Goal: Task Accomplishment & Management: Complete application form

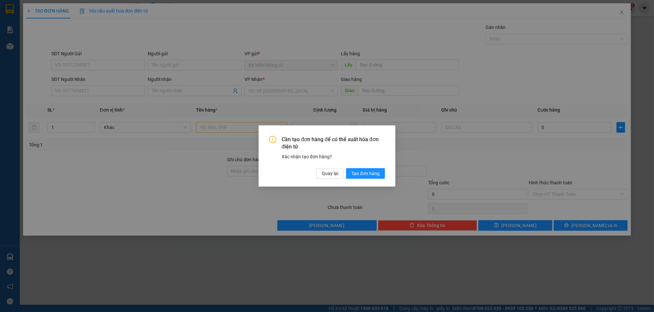
click at [157, 149] on div "Cần tạo đơn hàng để có thể xuất hóa đơn điện tử Xác nhận tạo đơn hàng? Quay lại…" at bounding box center [327, 156] width 654 height 312
click at [319, 173] on button "Quay lại" at bounding box center [330, 173] width 27 height 11
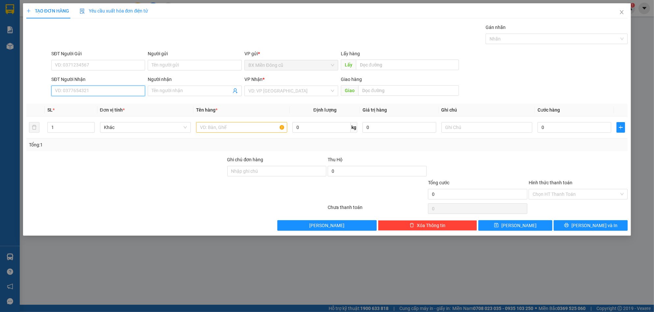
click at [115, 86] on input "SĐT Người Nhận" at bounding box center [98, 91] width 94 height 11
click at [114, 89] on input "SĐT Người Nhận" at bounding box center [98, 91] width 94 height 11
type input "0979600798"
click at [174, 91] on input "Người nhận" at bounding box center [191, 90] width 79 height 7
paste input "êt"
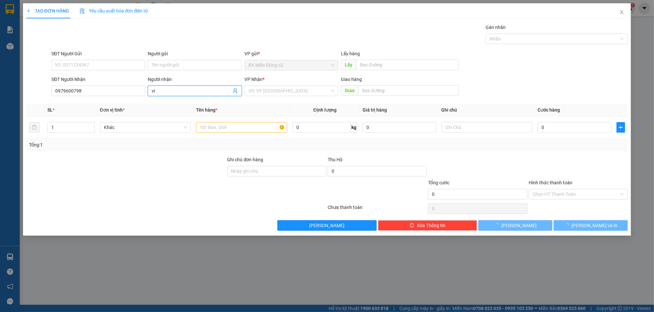
paste input "ệt"
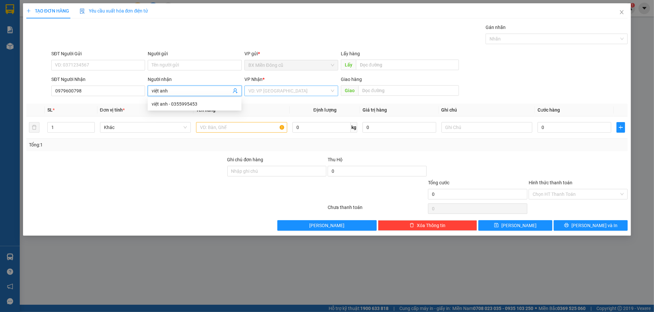
type input "việt anh"
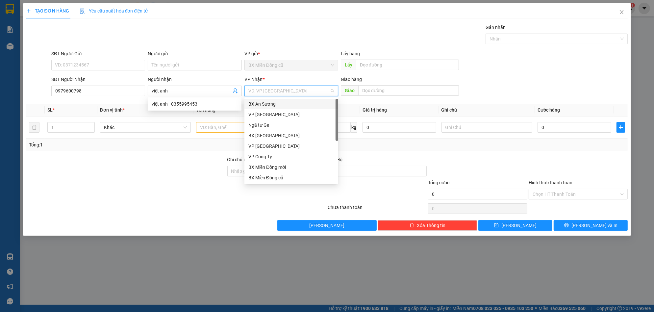
click at [269, 90] on input "search" at bounding box center [289, 91] width 81 height 10
click at [278, 157] on div "VP Công Ty" at bounding box center [292, 156] width 86 height 7
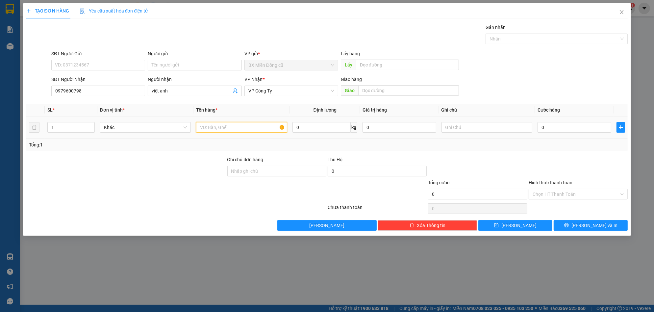
click at [252, 133] on input "text" at bounding box center [241, 127] width 91 height 11
paste input "ục"
paste input "ắng"
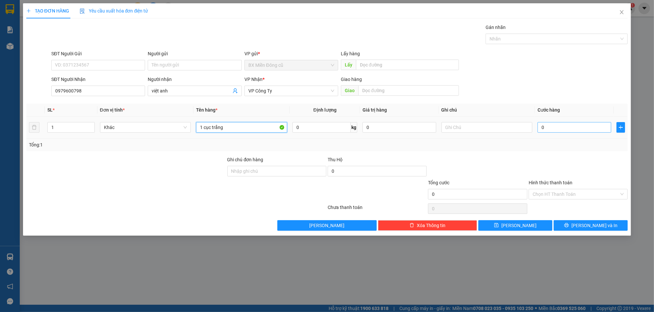
type input "1 cục trắng"
click at [556, 129] on input "0" at bounding box center [575, 127] width 74 height 11
type input "7"
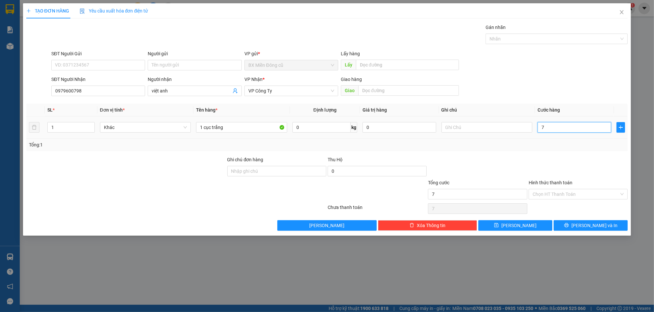
type input "70"
type input "700"
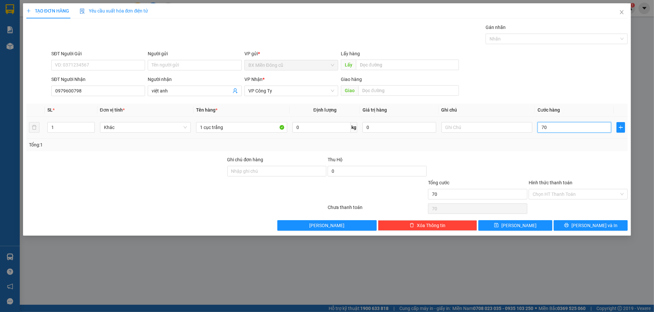
type input "700"
type input "7.000"
type input "70.000"
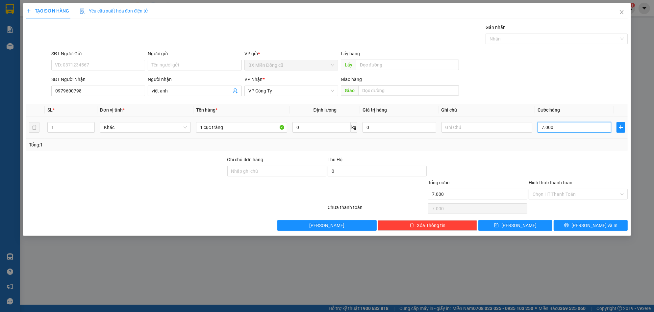
type input "70.000"
click at [553, 193] on input "Hình thức thanh toán" at bounding box center [576, 194] width 87 height 10
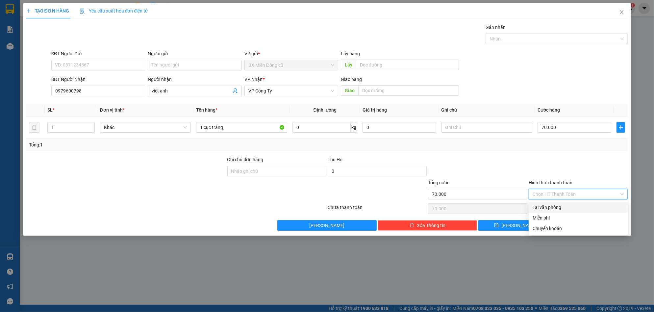
drag, startPoint x: 554, startPoint y: 208, endPoint x: 548, endPoint y: 210, distance: 5.6
click at [553, 208] on div "Tại văn phòng" at bounding box center [579, 207] width 92 height 7
type input "0"
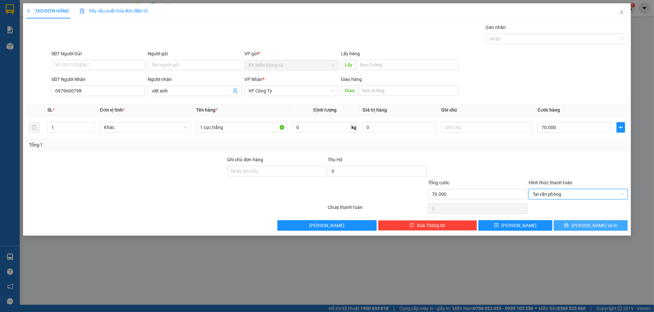
click at [583, 223] on button "[PERSON_NAME] và In" at bounding box center [591, 225] width 74 height 11
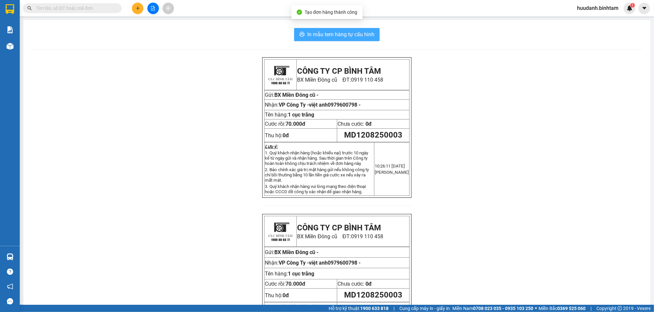
click at [359, 31] on span "In mẫu tem hàng tự cấu hình" at bounding box center [340, 34] width 67 height 8
click at [144, 10] on div at bounding box center [152, 9] width 49 height 12
click at [138, 9] on icon "plus" at bounding box center [138, 8] width 0 height 4
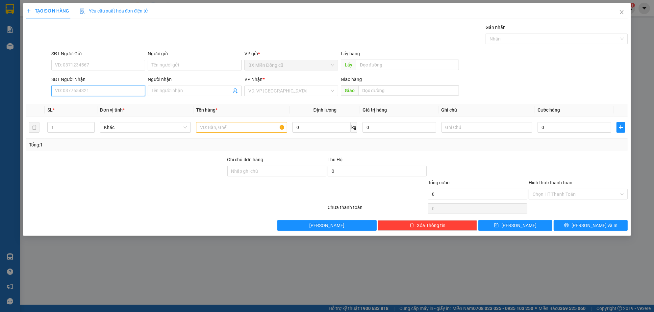
click at [104, 92] on input "SĐT Người Nhận" at bounding box center [98, 91] width 94 height 11
type input "0827872949"
click at [123, 104] on div "0827872949 - hưng" at bounding box center [98, 103] width 86 height 7
type input "hưng"
type input "100.000"
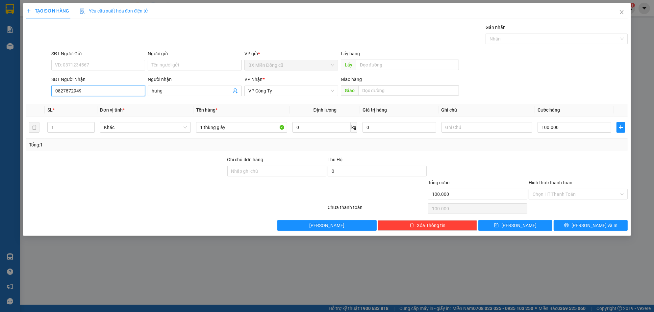
type input "100.000"
type input "0827872949"
click at [581, 128] on input "100.000" at bounding box center [575, 127] width 74 height 11
type input "5"
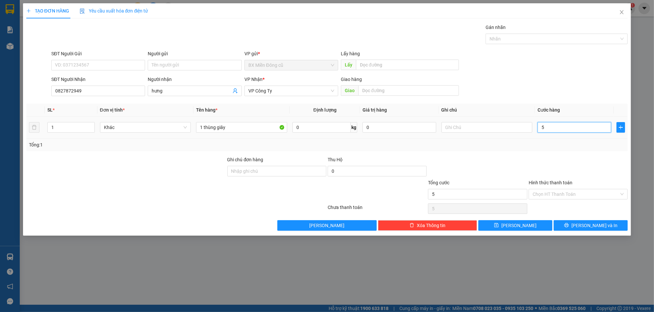
type input "50"
type input "500"
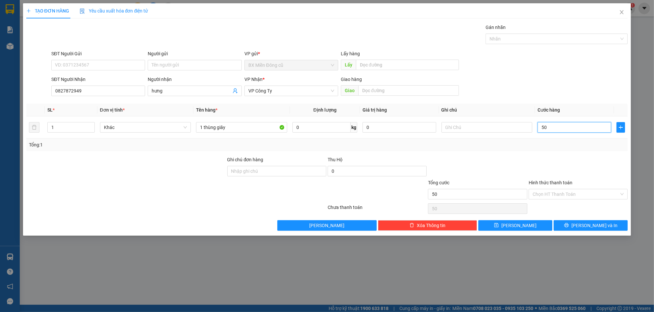
type input "500"
type input "5.000"
type input "50.000"
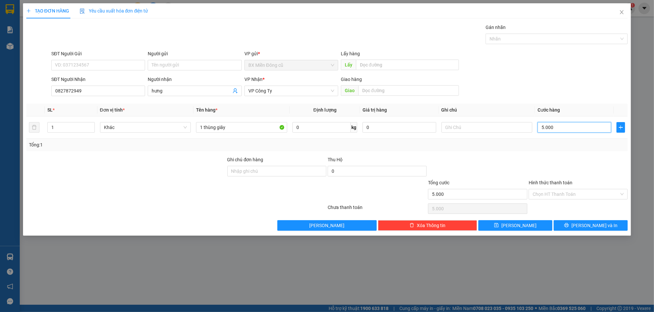
type input "50.000"
click at [586, 229] on span "[PERSON_NAME] và In" at bounding box center [595, 225] width 46 height 7
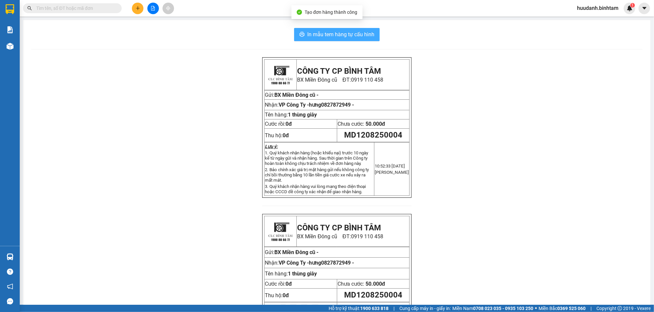
click at [347, 36] on span "In mẫu tem hàng tự cấu hình" at bounding box center [340, 34] width 67 height 8
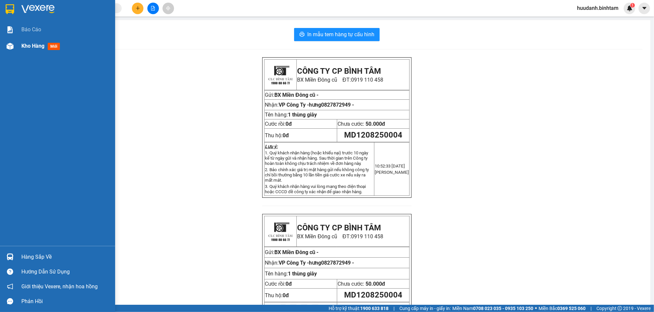
click at [20, 45] on div "Kho hàng mới" at bounding box center [57, 46] width 115 height 16
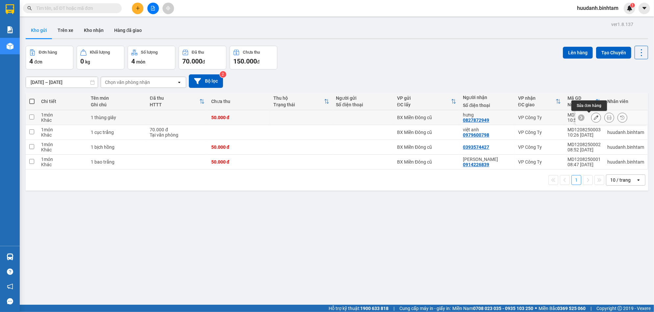
click at [594, 118] on icon at bounding box center [596, 117] width 5 height 5
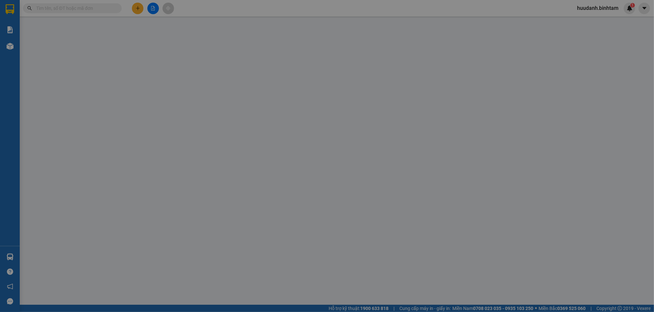
type input "0827872949"
type input "hưng"
type input "50.000"
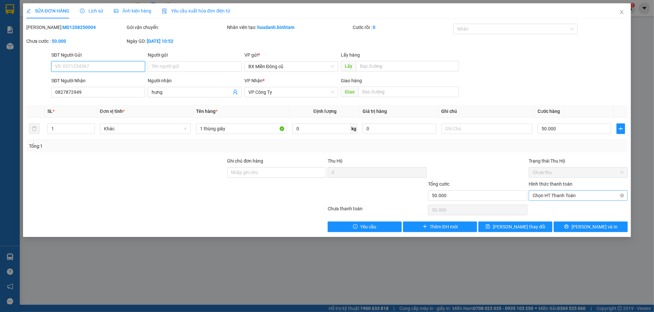
click at [552, 200] on span "Chọn HT Thanh Toán" at bounding box center [578, 196] width 91 height 10
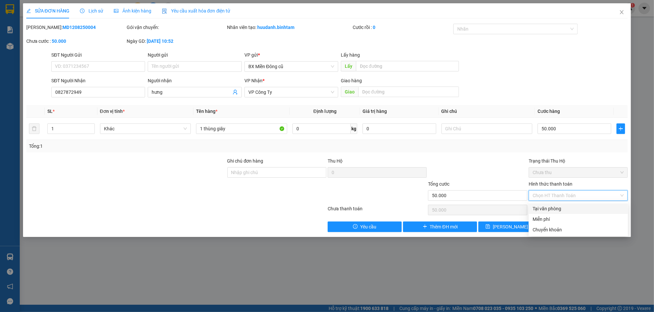
click at [552, 209] on div "Tại văn phòng" at bounding box center [579, 208] width 92 height 7
type input "0"
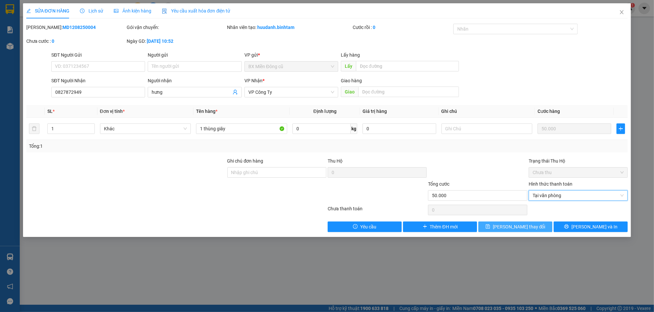
click at [531, 226] on span "[PERSON_NAME] thay đổi" at bounding box center [519, 226] width 53 height 7
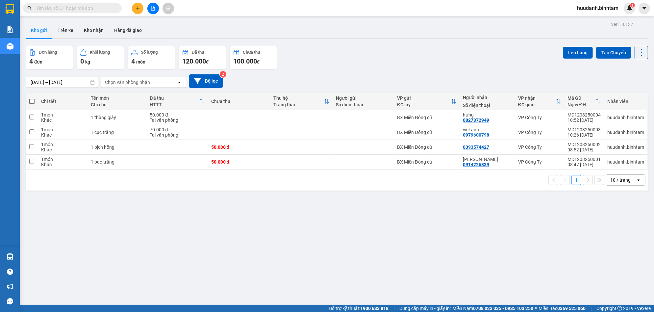
click at [136, 11] on button at bounding box center [138, 9] width 12 height 12
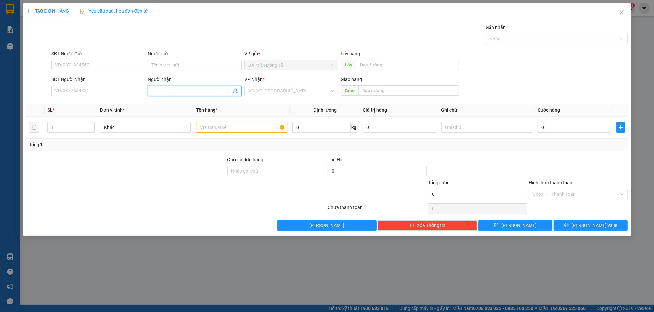
click at [173, 87] on span at bounding box center [195, 91] width 94 height 11
paste input "â"
type input "n"
type input "nagganic"
click at [290, 95] on input "search" at bounding box center [289, 91] width 81 height 10
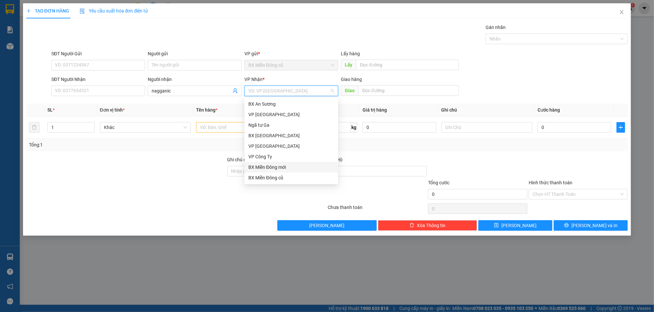
click at [271, 162] on div "BX Miền Đông mới" at bounding box center [292, 167] width 94 height 11
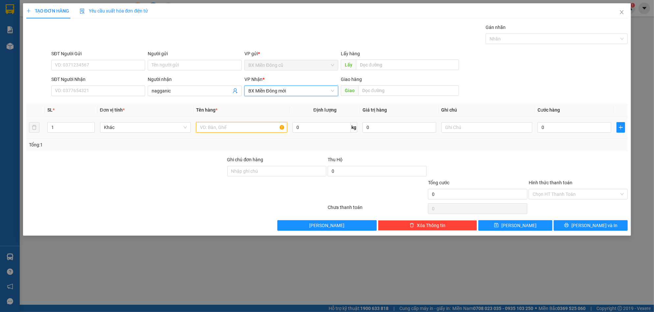
click at [237, 124] on input "text" at bounding box center [241, 127] width 91 height 11
paste input "ạo"
paste input "ỉ"
paste input "àng"
type input "4 bao gạo chỉ vàng"
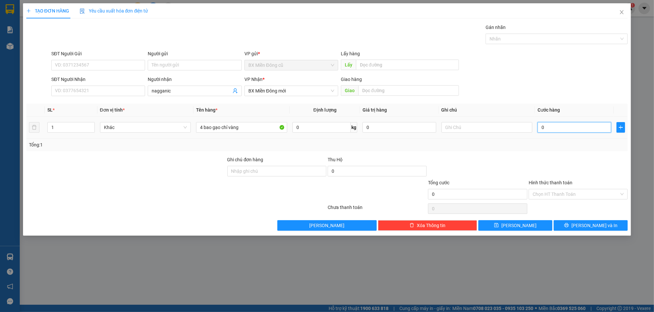
click at [560, 128] on input "0" at bounding box center [575, 127] width 74 height 11
type input "2"
type input "20"
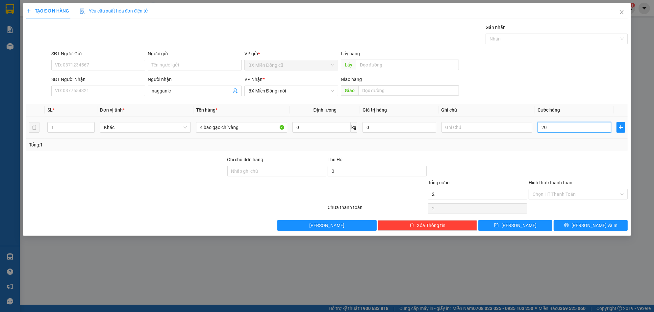
type input "20"
type input "200"
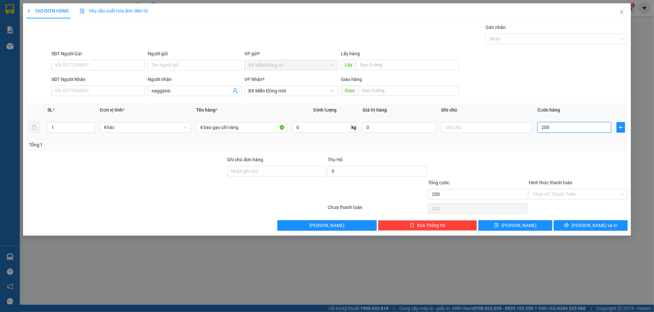
type input "2.000"
type input "20.000"
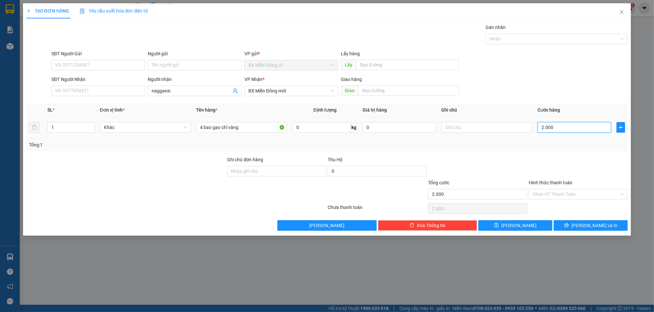
type input "20.000"
type input "200.000"
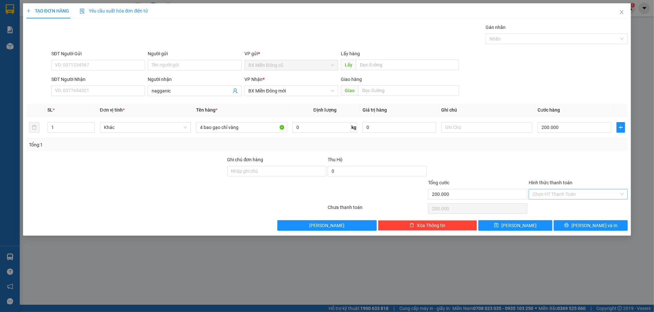
click at [551, 191] on input "Hình thức thanh toán" at bounding box center [576, 194] width 87 height 10
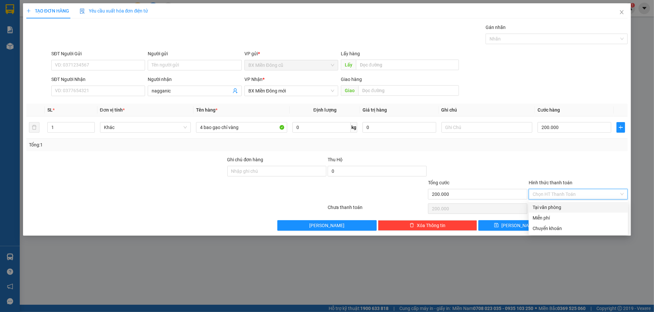
click at [556, 207] on div "Tại văn phòng" at bounding box center [579, 207] width 92 height 7
type input "0"
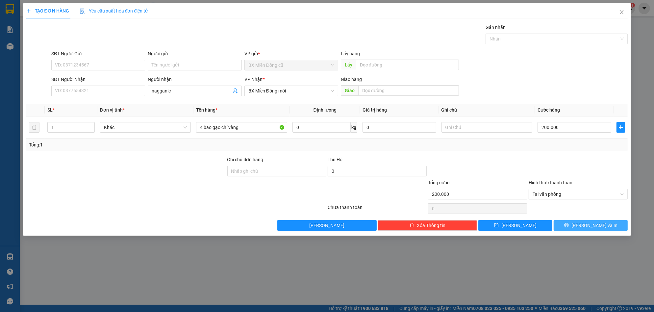
click at [569, 227] on icon "printer" at bounding box center [567, 225] width 4 height 4
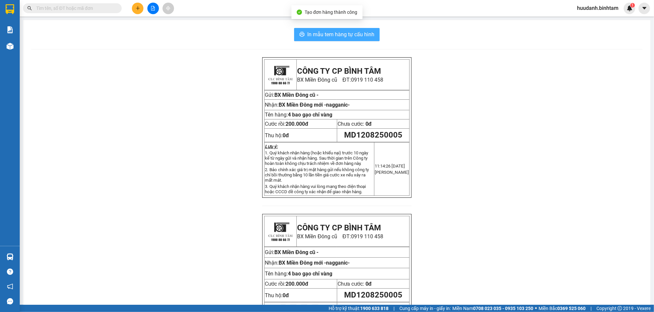
click at [336, 38] on span "In mẫu tem hàng tự cấu hình" at bounding box center [340, 34] width 67 height 8
click at [140, 9] on icon "plus" at bounding box center [138, 8] width 5 height 5
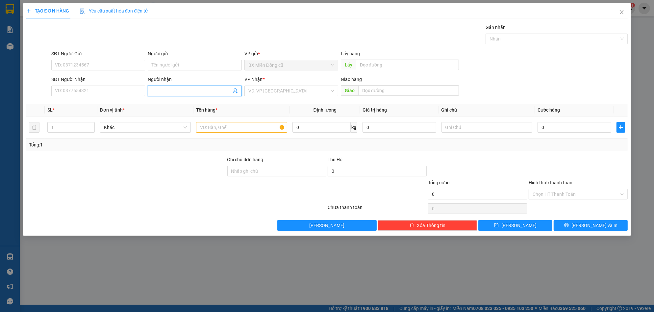
click at [188, 87] on span at bounding box center [195, 91] width 94 height 11
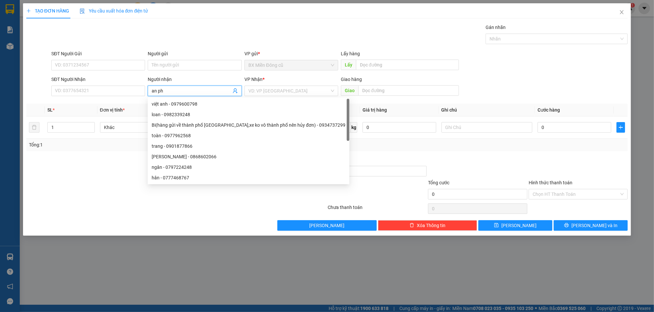
paste input "ú"
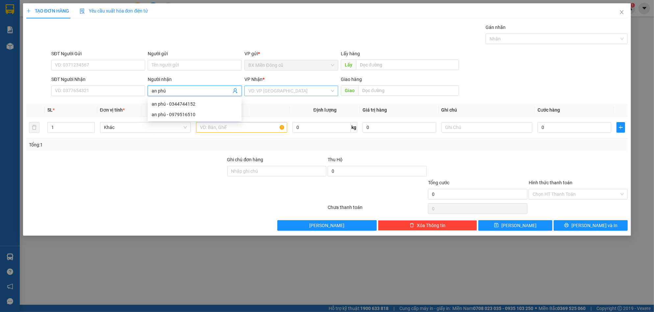
type input "an phú"
click at [267, 88] on input "search" at bounding box center [289, 91] width 81 height 10
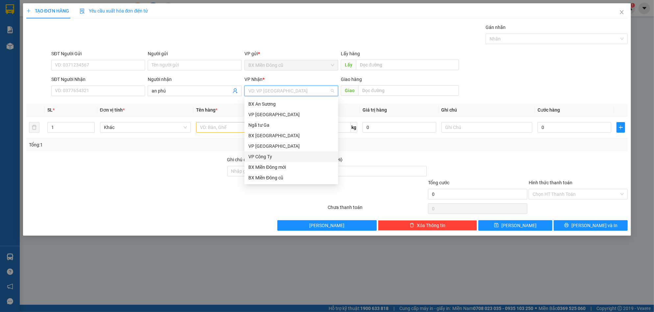
click at [266, 157] on div "VP Công Ty" at bounding box center [292, 156] width 86 height 7
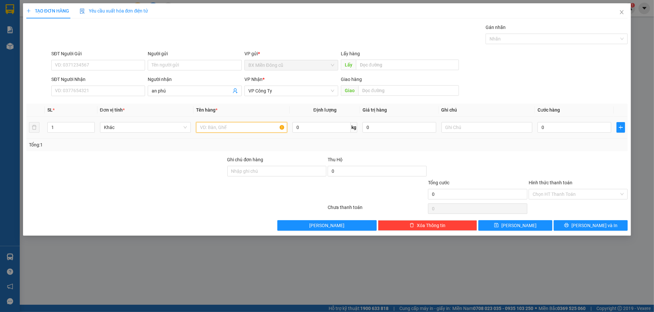
click at [215, 126] on input "text" at bounding box center [241, 127] width 91 height 11
paste input "ạo"
paste input "đ"
paste input "ỏ"
type input "6 bao gạo đỏ"
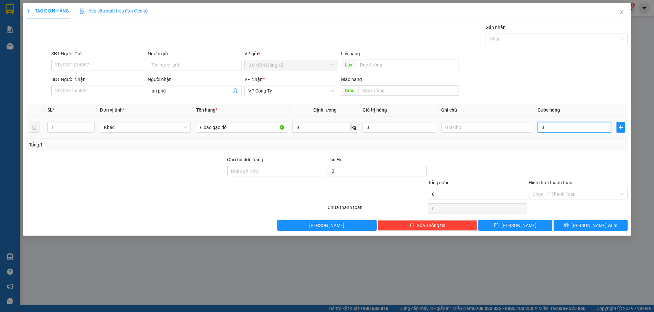
click at [550, 124] on input "0" at bounding box center [575, 127] width 74 height 11
type input "3"
type input "30"
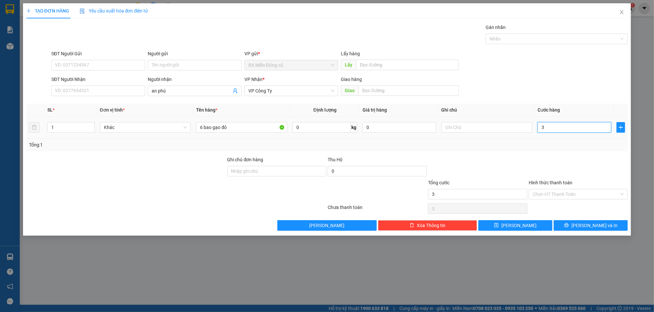
type input "30"
type input "300"
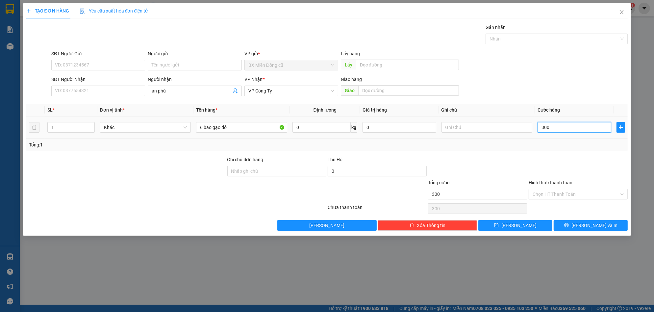
type input "3.000"
type input "30.000"
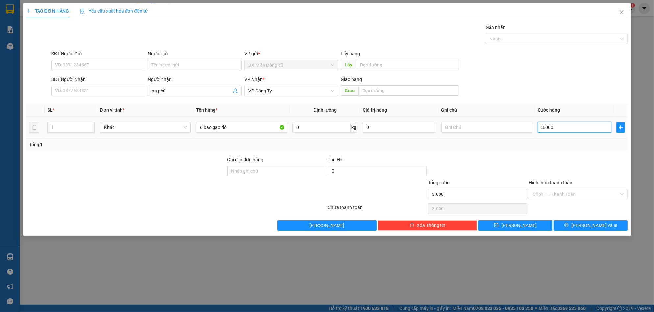
type input "30.000"
type input "300.000"
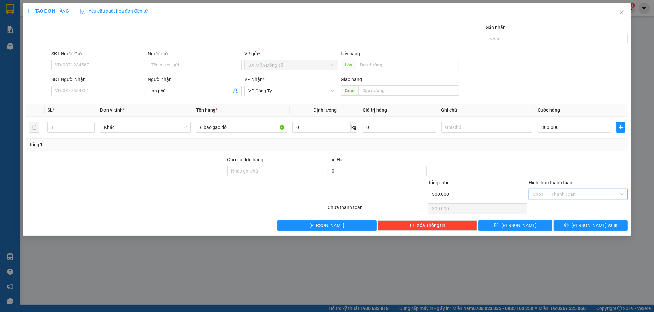
drag, startPoint x: 572, startPoint y: 195, endPoint x: 565, endPoint y: 195, distance: 7.2
click at [572, 194] on input "Hình thức thanh toán" at bounding box center [576, 194] width 87 height 10
click at [546, 204] on div "Tại văn phòng" at bounding box center [579, 207] width 92 height 7
type input "0"
click at [585, 225] on span "[PERSON_NAME] và In" at bounding box center [595, 225] width 46 height 7
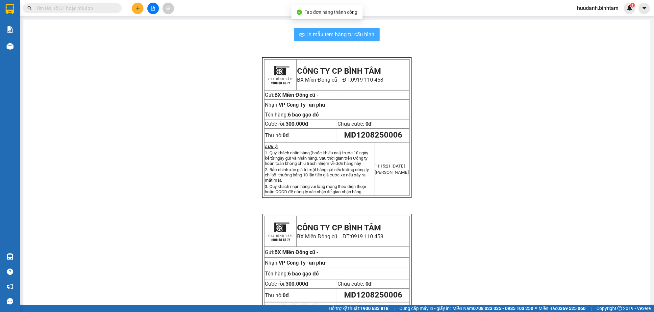
click at [346, 37] on span "In mẫu tem hàng tự cấu hình" at bounding box center [340, 34] width 67 height 8
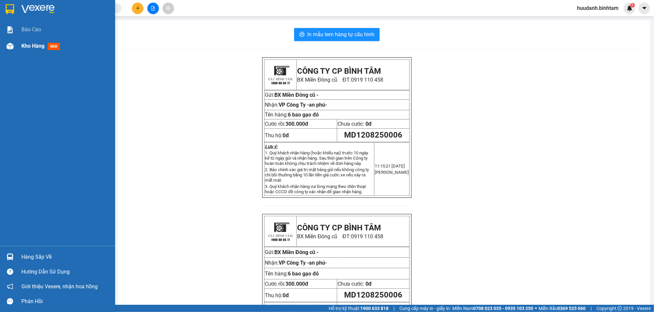
click at [27, 43] on span "Kho hàng" at bounding box center [32, 46] width 23 height 6
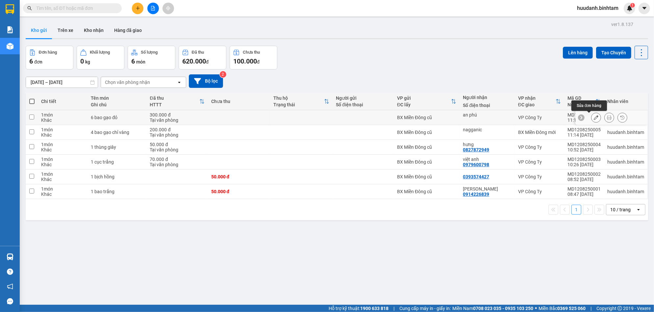
click at [594, 119] on icon at bounding box center [596, 117] width 5 height 5
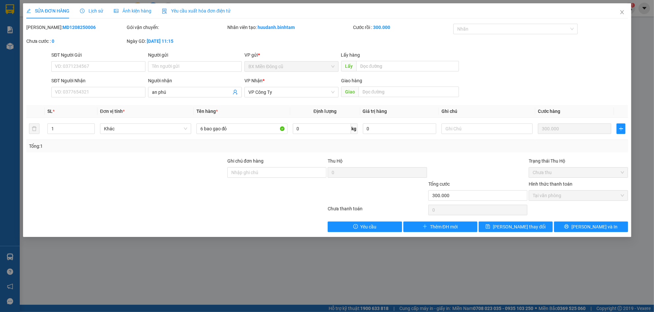
type input "an phú"
type input "300.000"
click at [246, 131] on input "6 bao gạo đỏ" at bounding box center [241, 128] width 91 height 11
paste input "ấy"
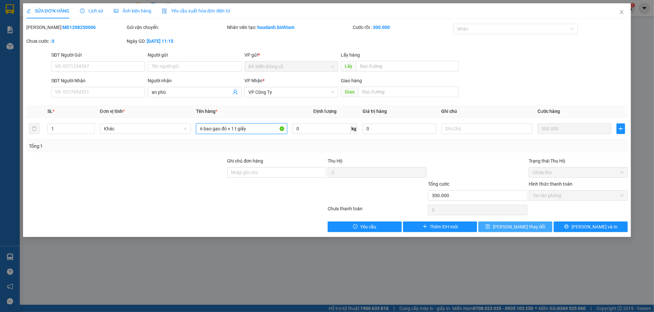
type input "6 bao gạo đỏ + 1 t giấy"
click at [503, 230] on button "[PERSON_NAME] thay đổi" at bounding box center [516, 227] width 74 height 11
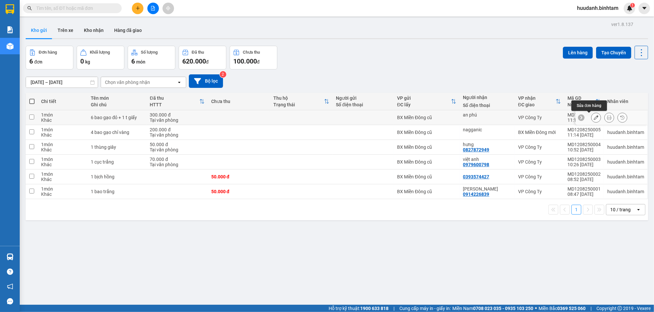
click at [594, 118] on icon at bounding box center [596, 117] width 5 height 5
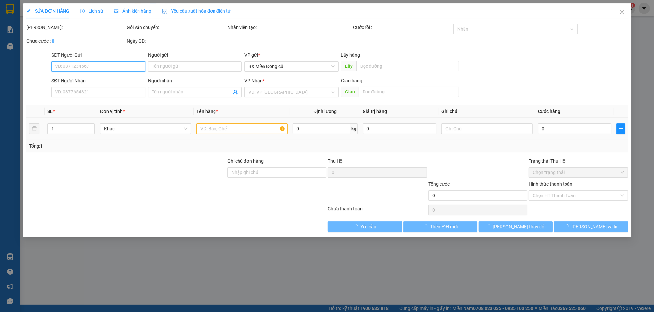
type input "an phú"
type input "300.000"
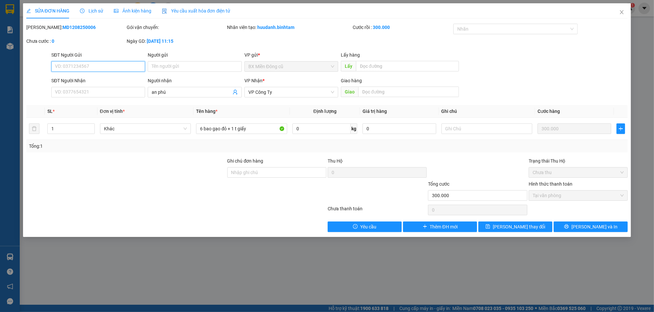
click at [565, 198] on span "Tại văn phòng" at bounding box center [578, 196] width 91 height 10
click at [624, 13] on icon "close" at bounding box center [622, 12] width 5 height 5
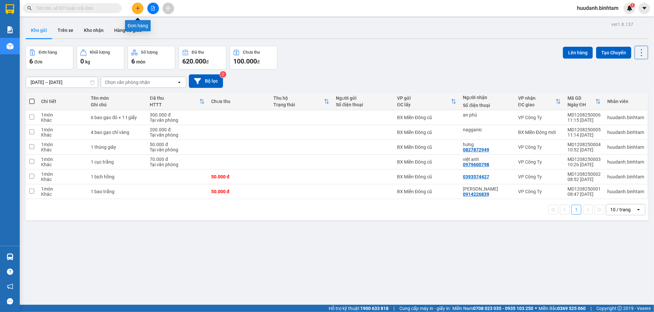
click at [135, 8] on button at bounding box center [138, 9] width 12 height 12
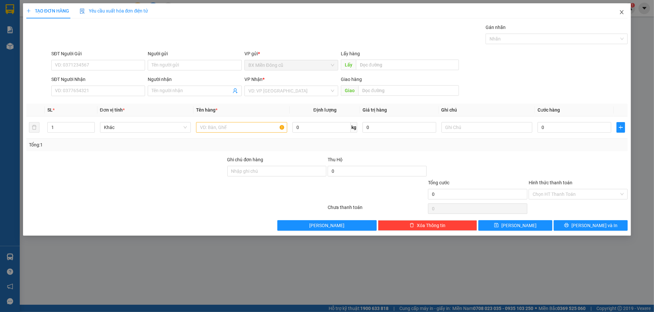
click at [625, 14] on span "Close" at bounding box center [622, 12] width 18 height 18
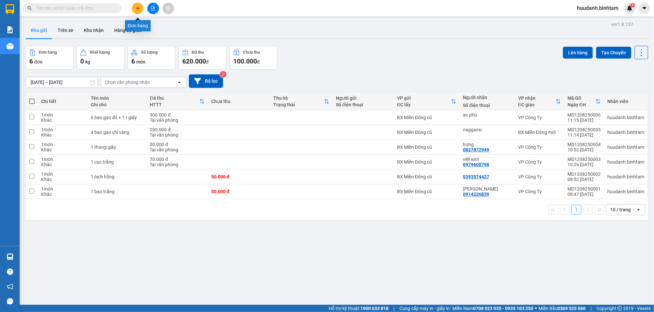
click at [135, 4] on button at bounding box center [138, 9] width 12 height 12
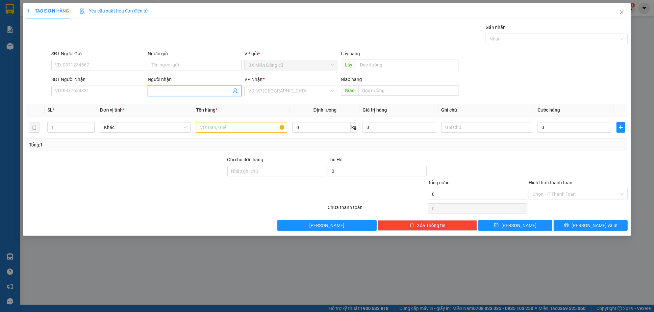
click at [169, 92] on input "Người nhận" at bounding box center [191, 90] width 79 height 7
paste input "ê"
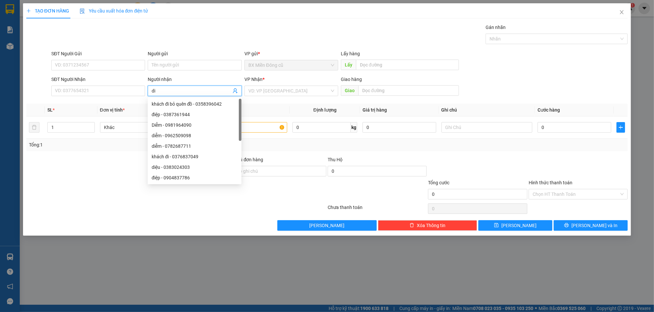
paste input "ễm"
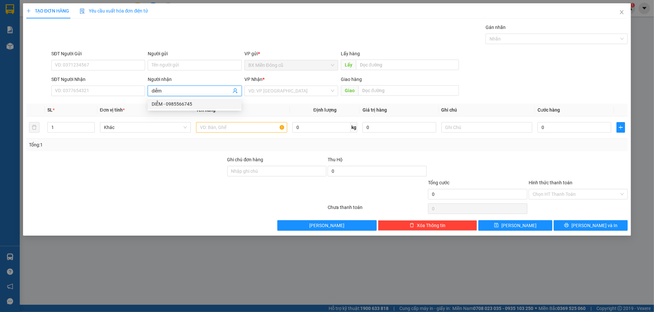
click at [177, 90] on input "diễm" at bounding box center [191, 90] width 79 height 7
type input "diễm"
click at [116, 91] on input "SĐT Người Nhận" at bounding box center [98, 91] width 94 height 11
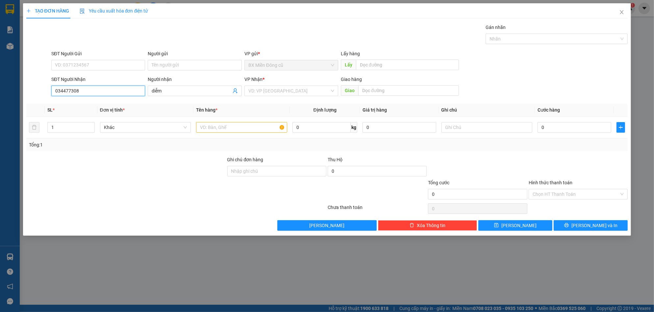
type input "0344773080"
click at [107, 102] on div "0344773080 - diễm" at bounding box center [98, 103] width 86 height 7
type input "diễm"
type input "[GEOGRAPHIC_DATA]"
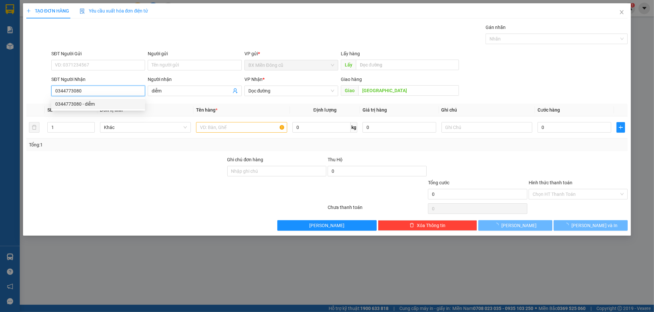
type input "150.000"
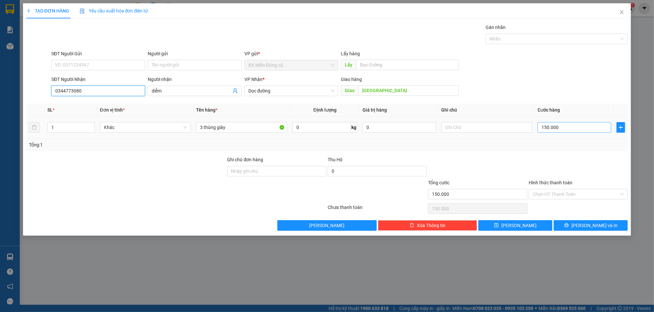
type input "0344773080"
click at [570, 125] on input "150.000" at bounding box center [575, 127] width 74 height 11
type input "0"
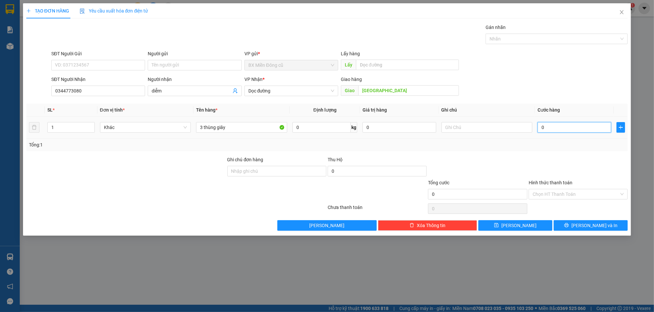
type input "2"
type input "02"
type input "25"
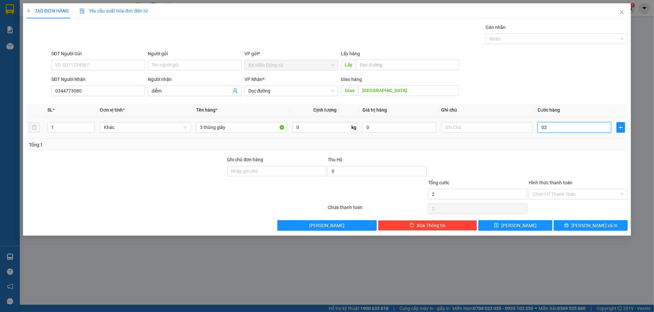
type input "025"
type input "250"
type input "0.250"
type input "2.500"
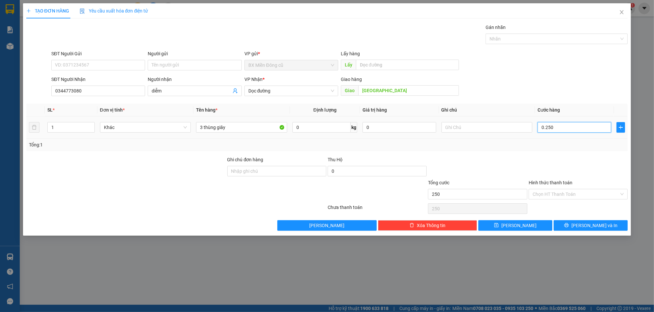
type input "2.500"
type input "02.500"
type input "25.000"
type input "025.000"
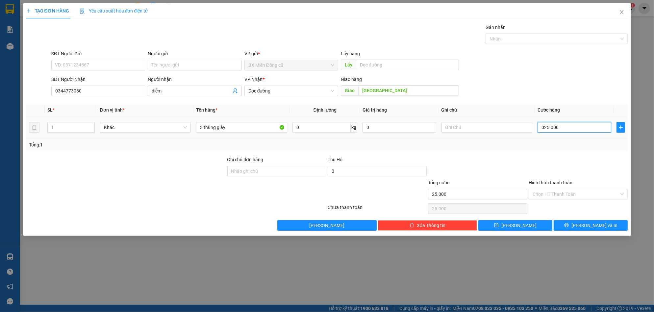
type input "250.000"
click at [591, 224] on span "[PERSON_NAME] và In" at bounding box center [595, 225] width 46 height 7
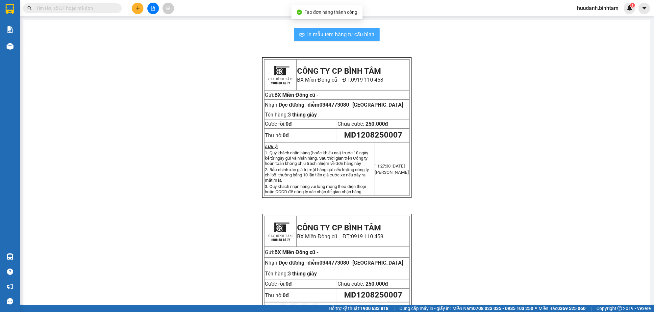
click at [359, 31] on span "In mẫu tem hàng tự cấu hình" at bounding box center [340, 34] width 67 height 8
click at [139, 9] on icon "plus" at bounding box center [138, 8] width 5 height 5
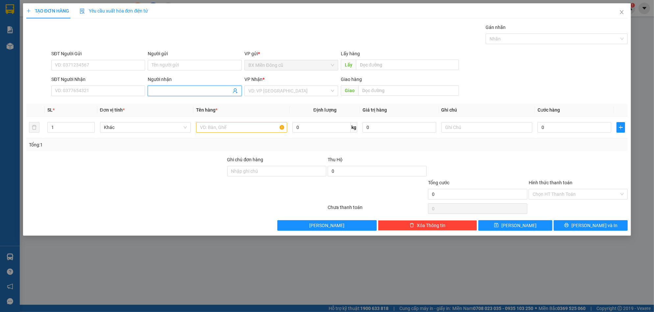
click at [180, 92] on input "Người nhận" at bounding box center [191, 90] width 79 height 7
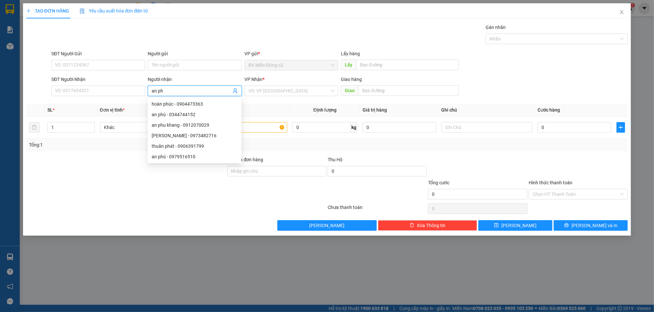
paste input "ú"
type input "an phú"
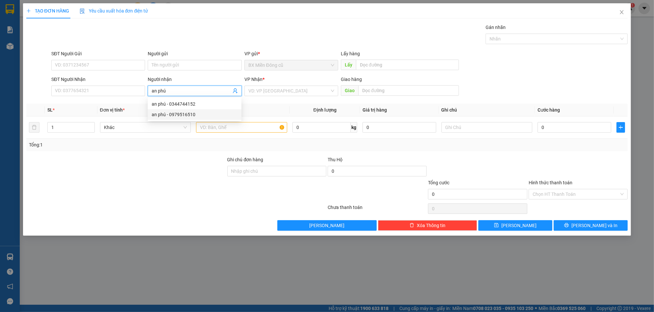
click at [207, 116] on div "an phú - 0979516510" at bounding box center [195, 114] width 86 height 7
type input "0979516510"
type input "an phú"
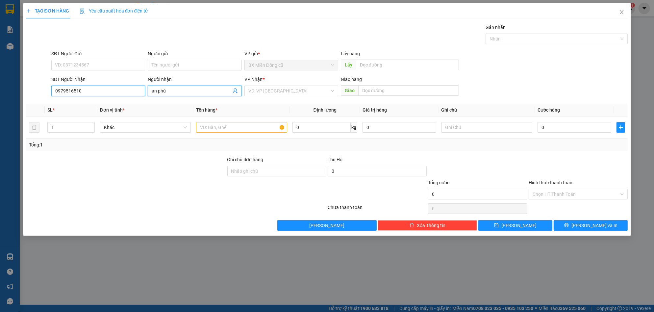
click at [126, 92] on input "0979516510" at bounding box center [98, 91] width 94 height 11
type input "0979516510"
click at [99, 103] on div "0979516510 - an phú" at bounding box center [98, 103] width 86 height 7
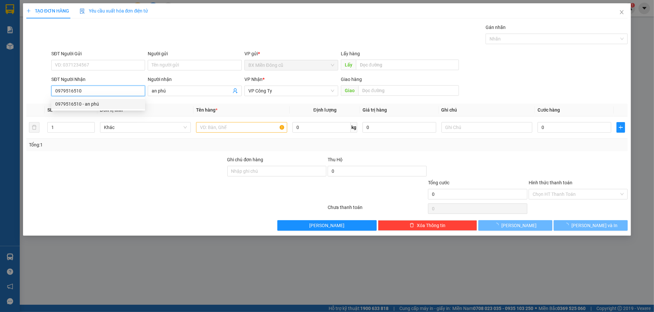
type input "200.000"
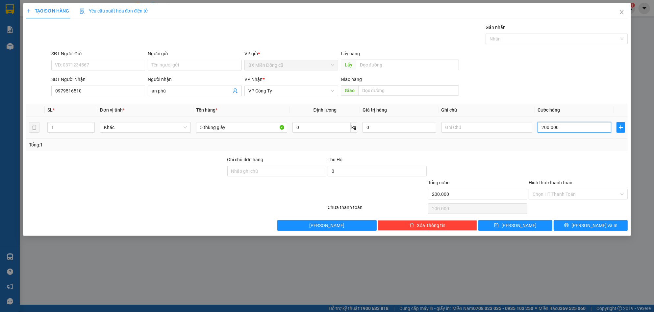
click at [572, 124] on input "200.000" at bounding box center [575, 127] width 74 height 11
click at [202, 126] on input "5 thùng giây" at bounding box center [241, 127] width 91 height 11
type input "3 thùng giây"
click at [567, 129] on input "200.000" at bounding box center [575, 127] width 74 height 11
type input "0"
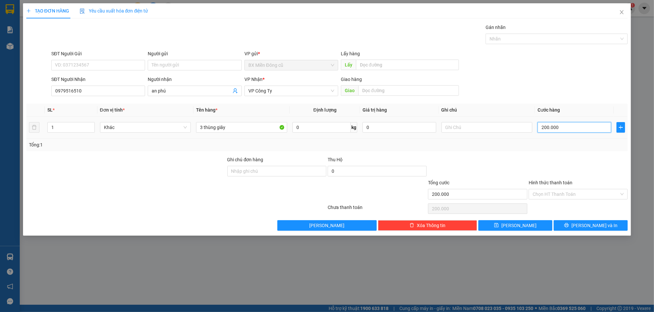
type input "0"
type input "2"
type input "02"
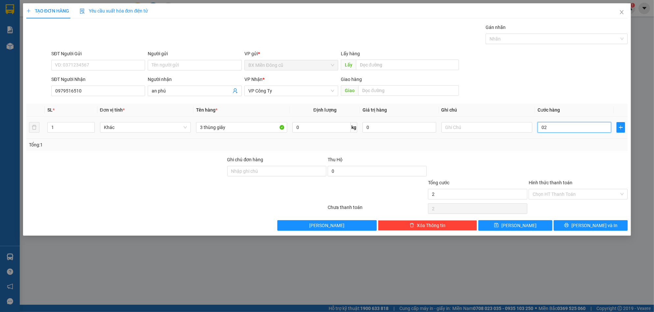
type input "21"
type input "021"
type input "210"
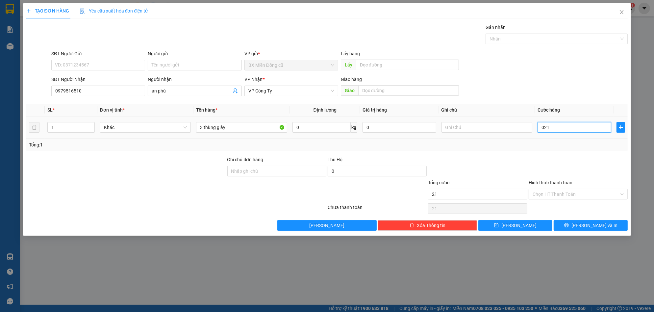
type input "0.210"
type input "2.100"
type input "02.100"
type input "21.000"
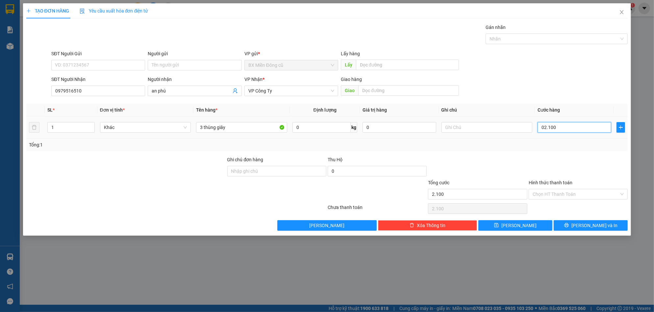
type input "21.000"
type input "021.000"
type input "210.000"
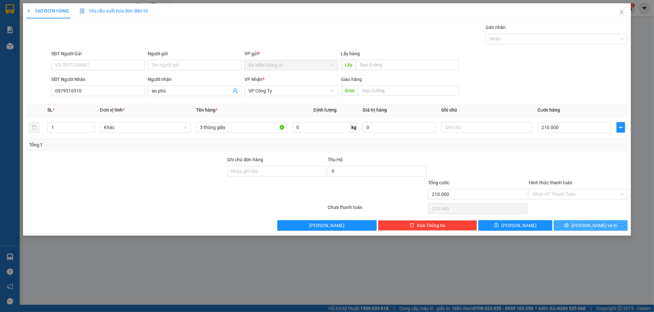
click at [592, 226] on span "[PERSON_NAME] và In" at bounding box center [595, 225] width 46 height 7
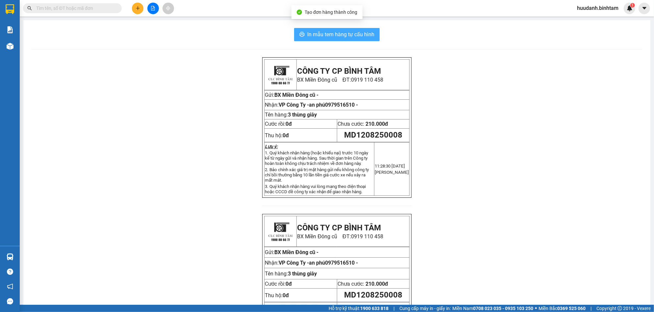
click at [355, 32] on span "In mẫu tem hàng tự cấu hình" at bounding box center [340, 34] width 67 height 8
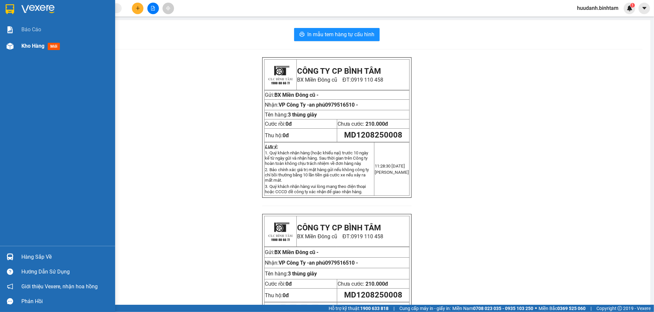
click at [37, 44] on span "Kho hàng" at bounding box center [32, 46] width 23 height 6
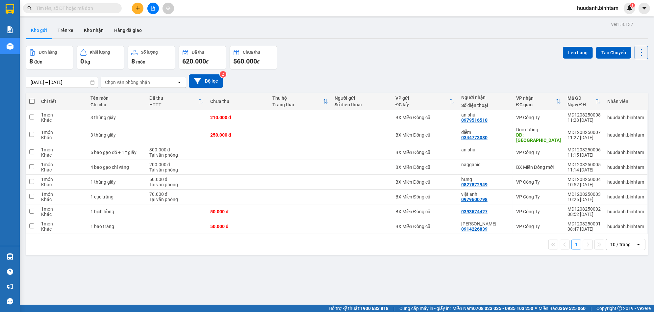
click at [606, 239] on div "10 / trang open" at bounding box center [626, 244] width 40 height 11
click at [614, 201] on span "50 / trang" at bounding box center [614, 202] width 21 height 7
click at [138, 6] on icon "plus" at bounding box center [138, 8] width 5 height 5
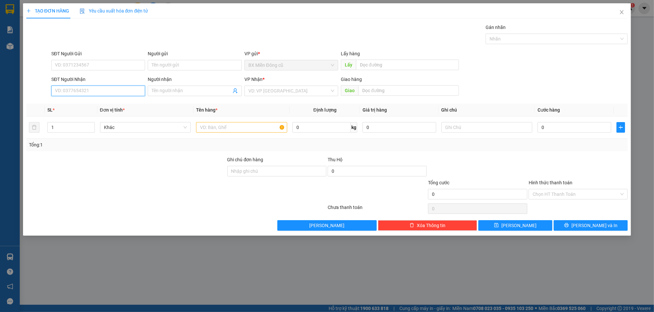
click at [92, 89] on input "SĐT Người Nhận" at bounding box center [98, 91] width 94 height 11
type input "0979101356"
click at [129, 100] on div "0979101356 - khai trí" at bounding box center [98, 103] width 86 height 7
type input "khai trí"
type input "[GEOGRAPHIC_DATA][DEMOGRAPHIC_DATA]"
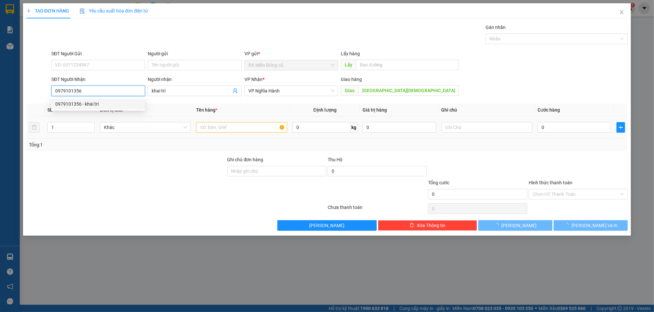
type input "100.000"
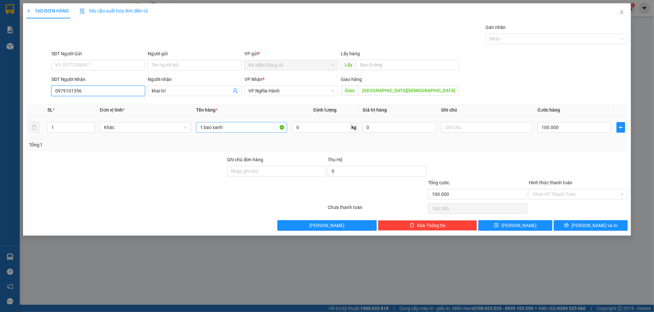
type input "0979101356"
click at [257, 128] on input "1 bao xanh" at bounding box center [241, 127] width 91 height 11
paste input "ách"
type input "1 bao sách"
click at [578, 130] on input "100.000" at bounding box center [575, 127] width 74 height 11
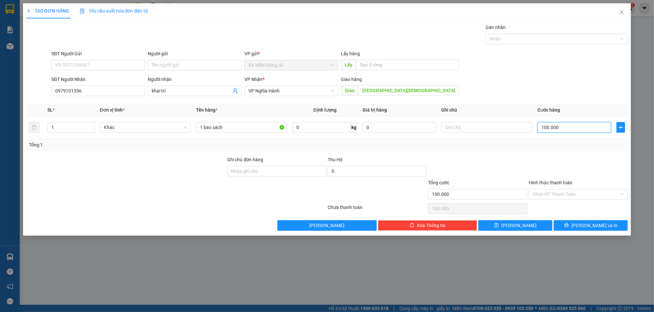
type input "1"
type input "12"
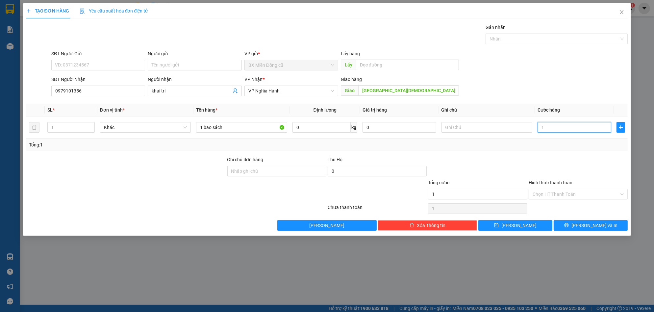
type input "12"
type input "120"
type input "1.200"
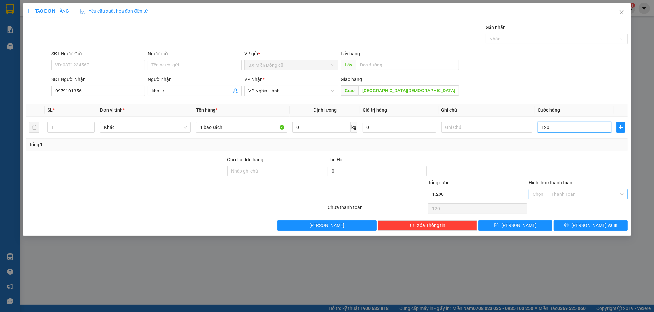
type input "1.200"
type input "12.000"
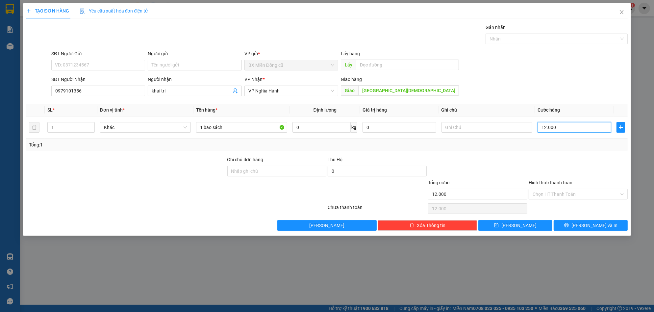
type input "120.000"
click at [579, 222] on button "[PERSON_NAME] và In" at bounding box center [591, 225] width 74 height 11
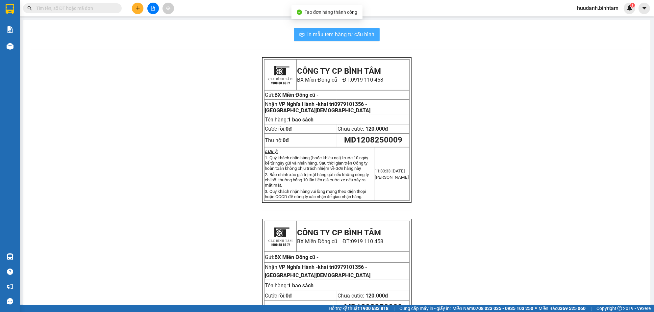
click at [350, 36] on span "In mẫu tem hàng tự cấu hình" at bounding box center [340, 34] width 67 height 8
